Goal: Task Accomplishment & Management: Manage account settings

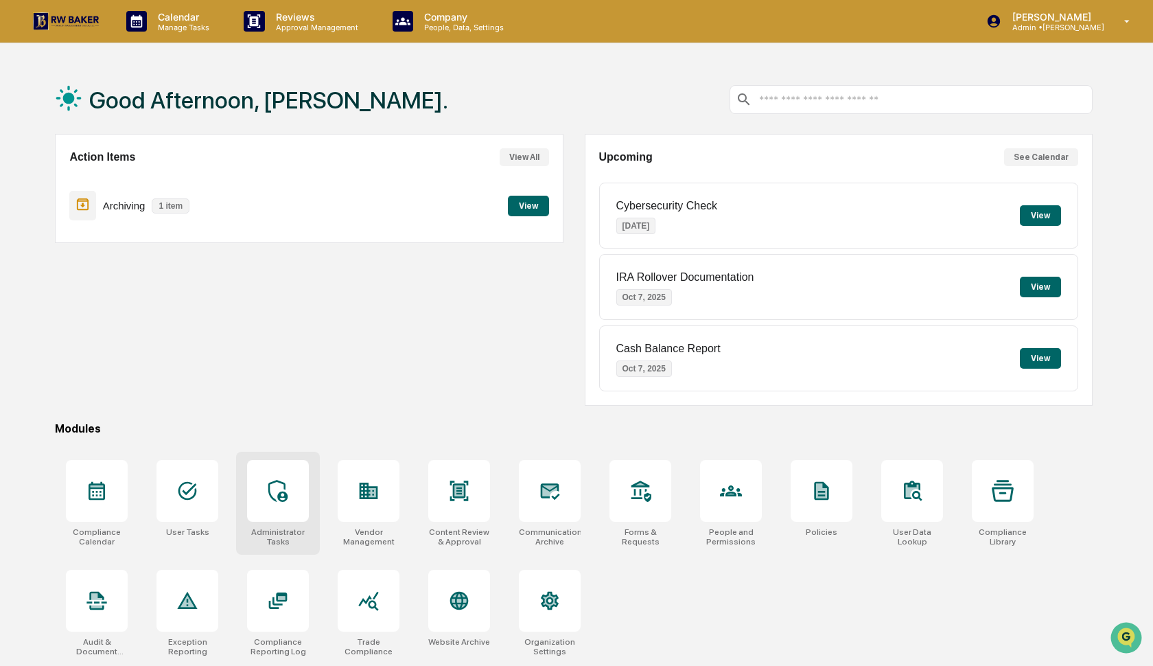
click at [285, 489] on icon at bounding box center [277, 491] width 19 height 22
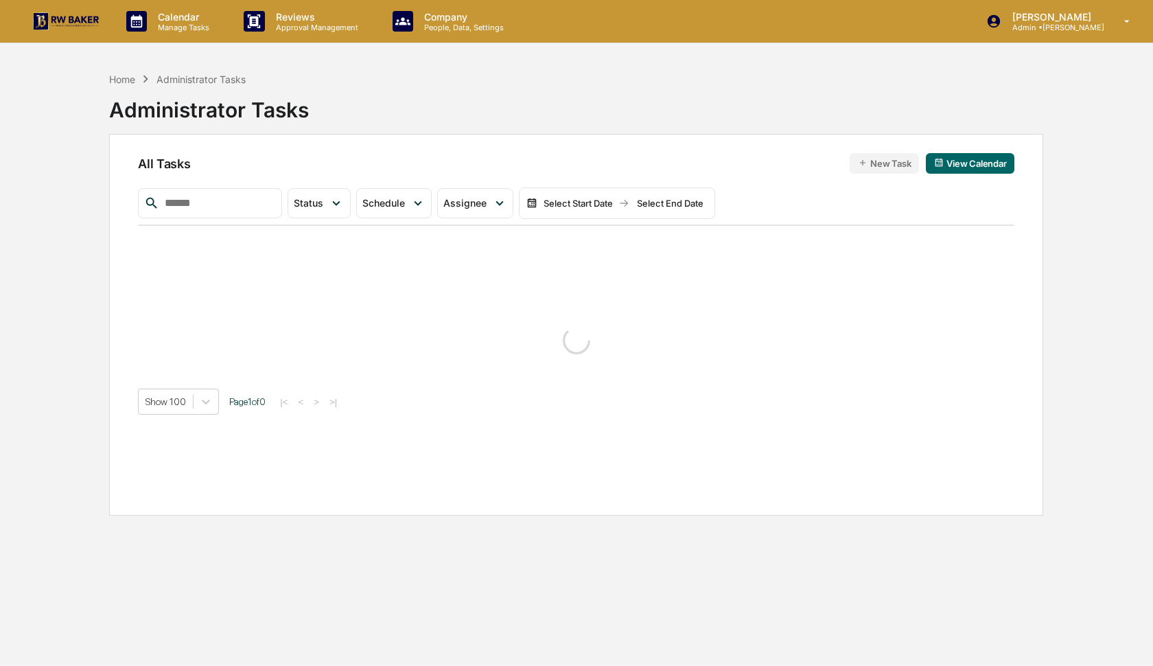
click at [234, 209] on input "text" at bounding box center [217, 203] width 117 height 18
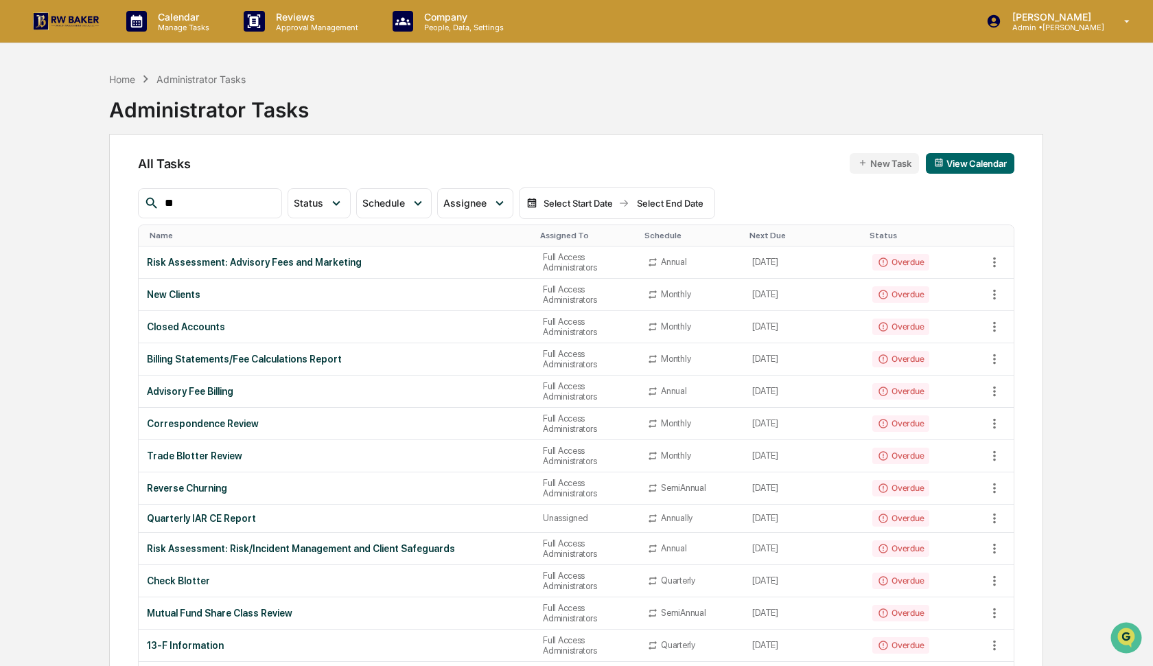
type input "*"
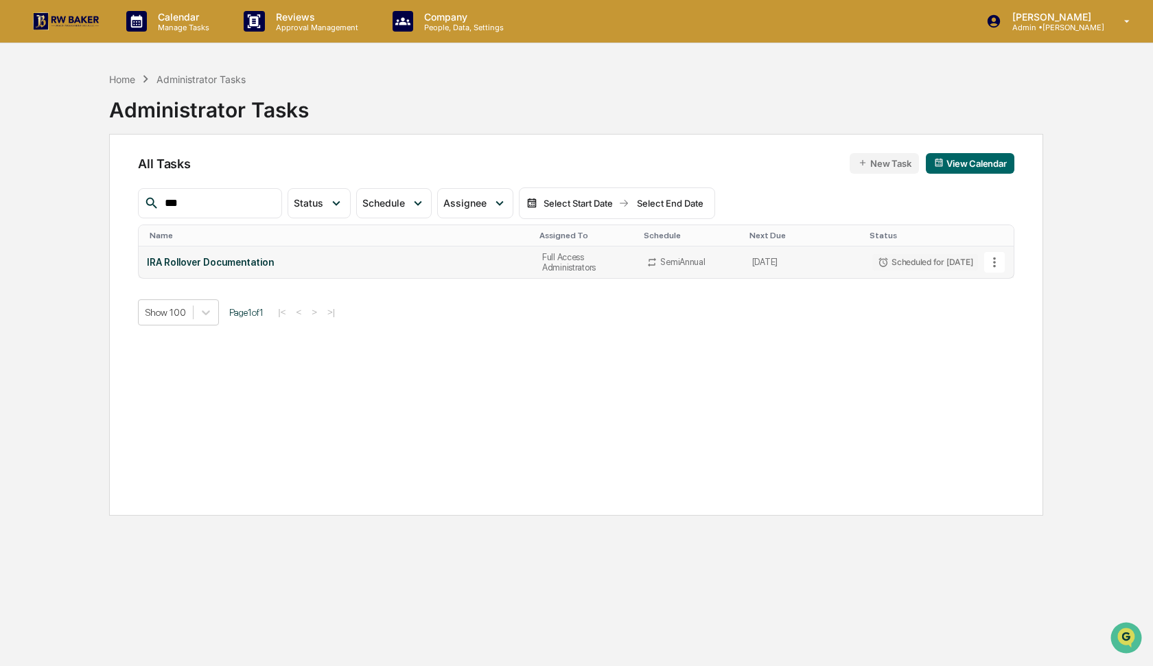
type input "***"
click at [994, 263] on icon at bounding box center [994, 262] width 3 height 10
click at [1013, 338] on li "Delete Task" at bounding box center [1040, 336] width 110 height 25
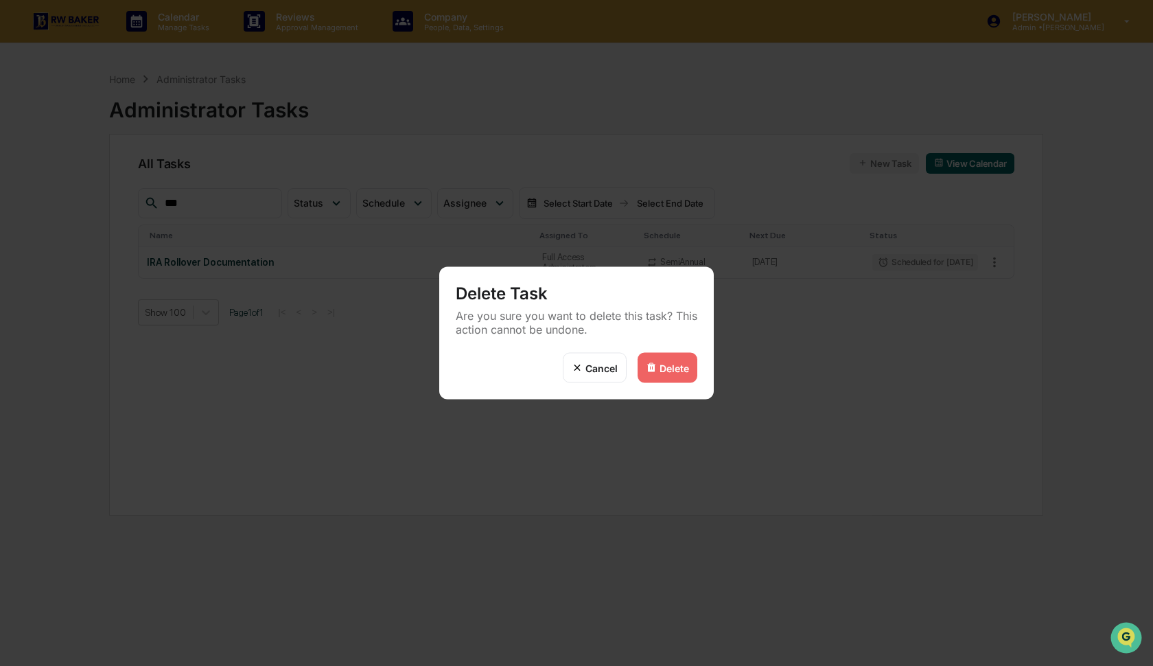
click at [665, 370] on div "Delete" at bounding box center [674, 368] width 30 height 12
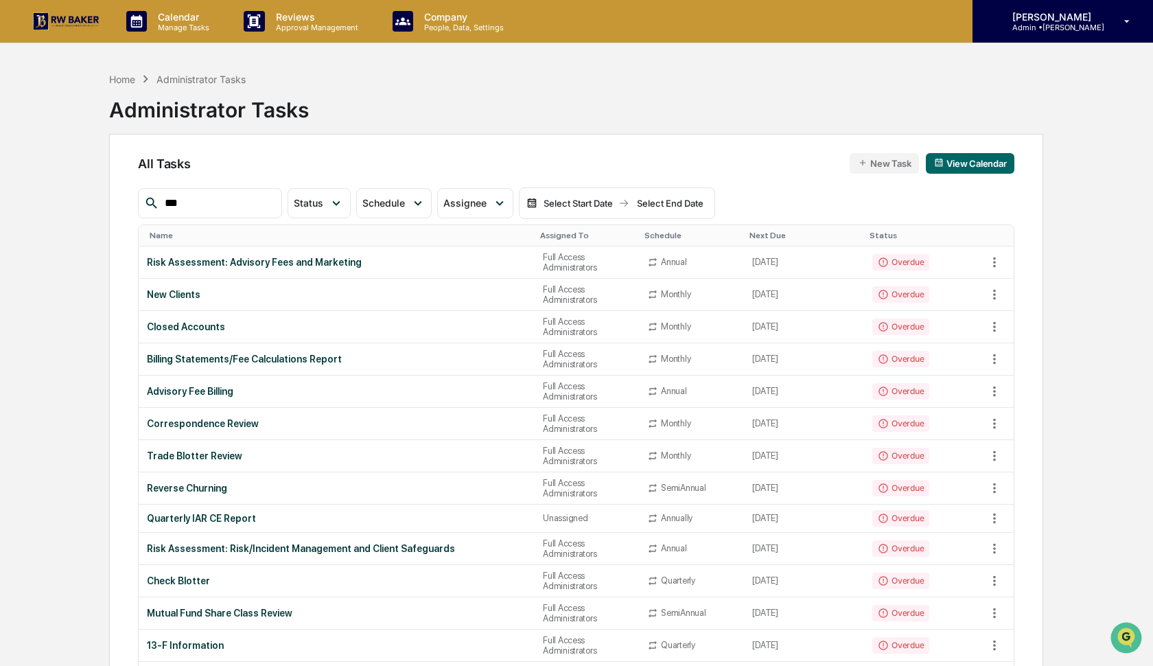
click at [1046, 27] on p "Admin • RW Baker" at bounding box center [1052, 28] width 103 height 10
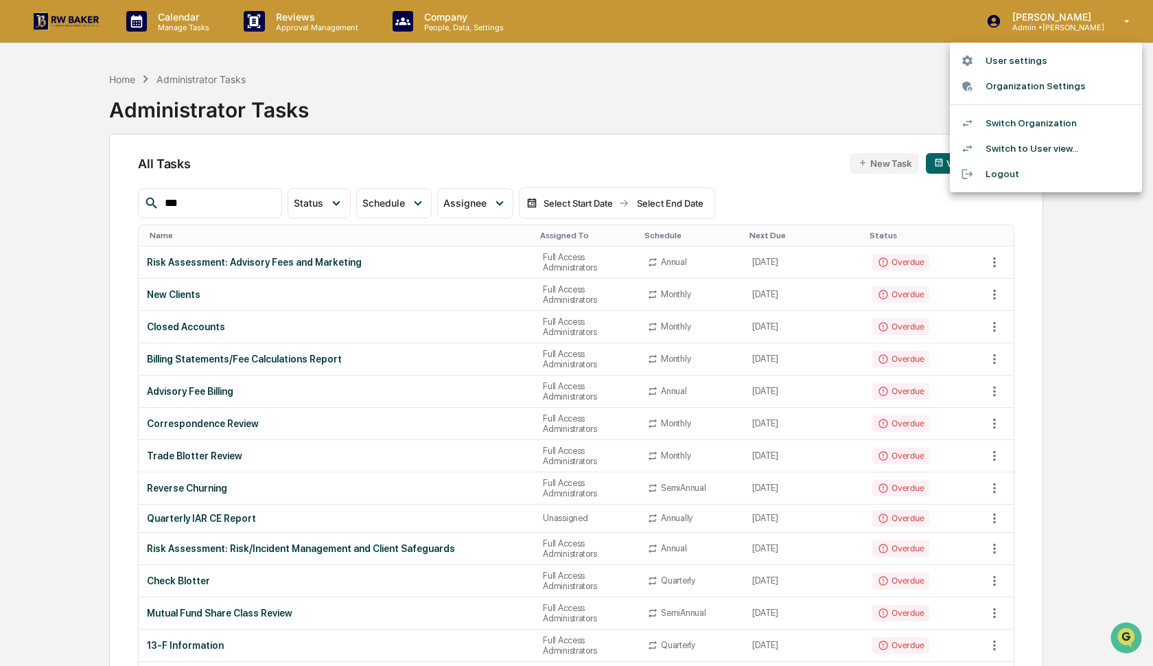
click at [1026, 124] on li "Switch Organization" at bounding box center [1046, 122] width 192 height 25
